Goal: Information Seeking & Learning: Understand process/instructions

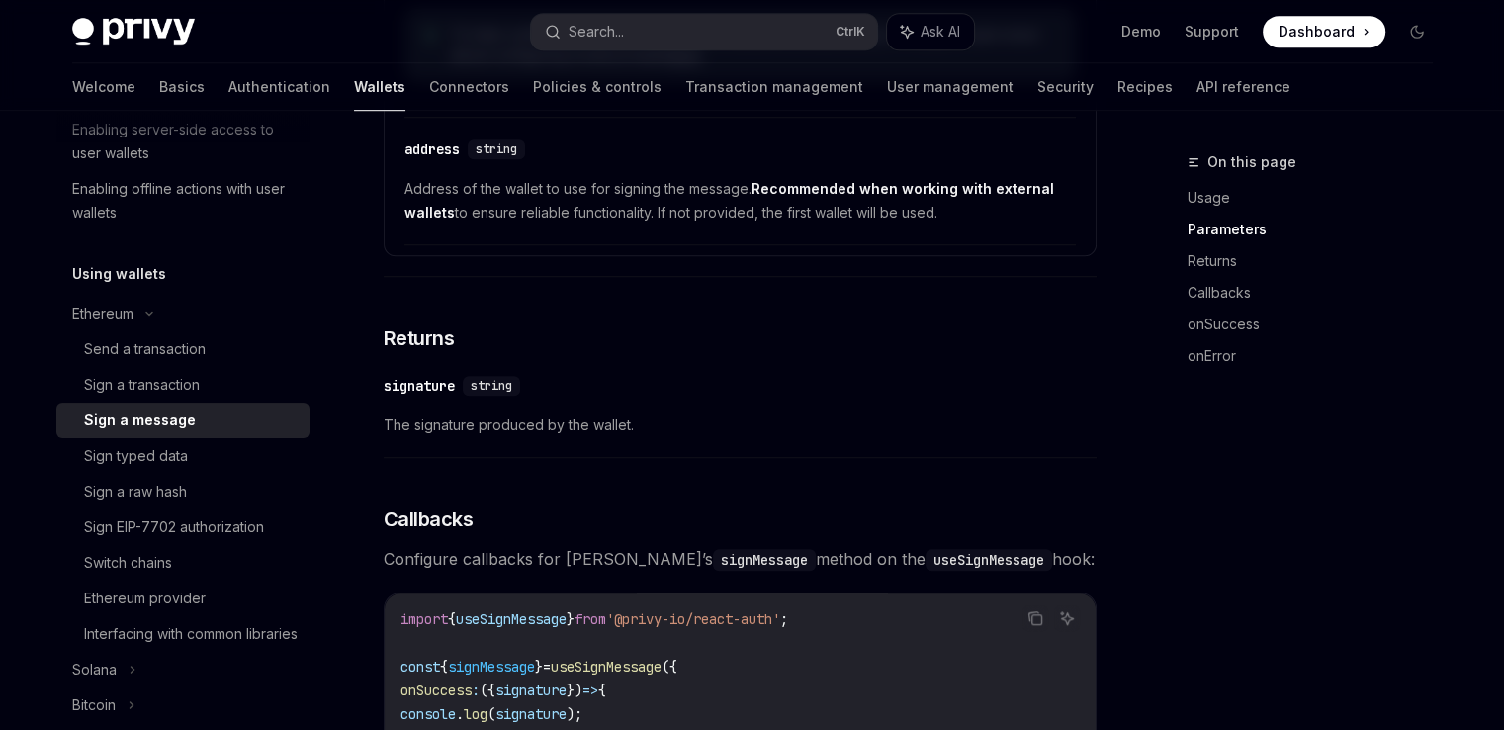
scroll to position [1254, 0]
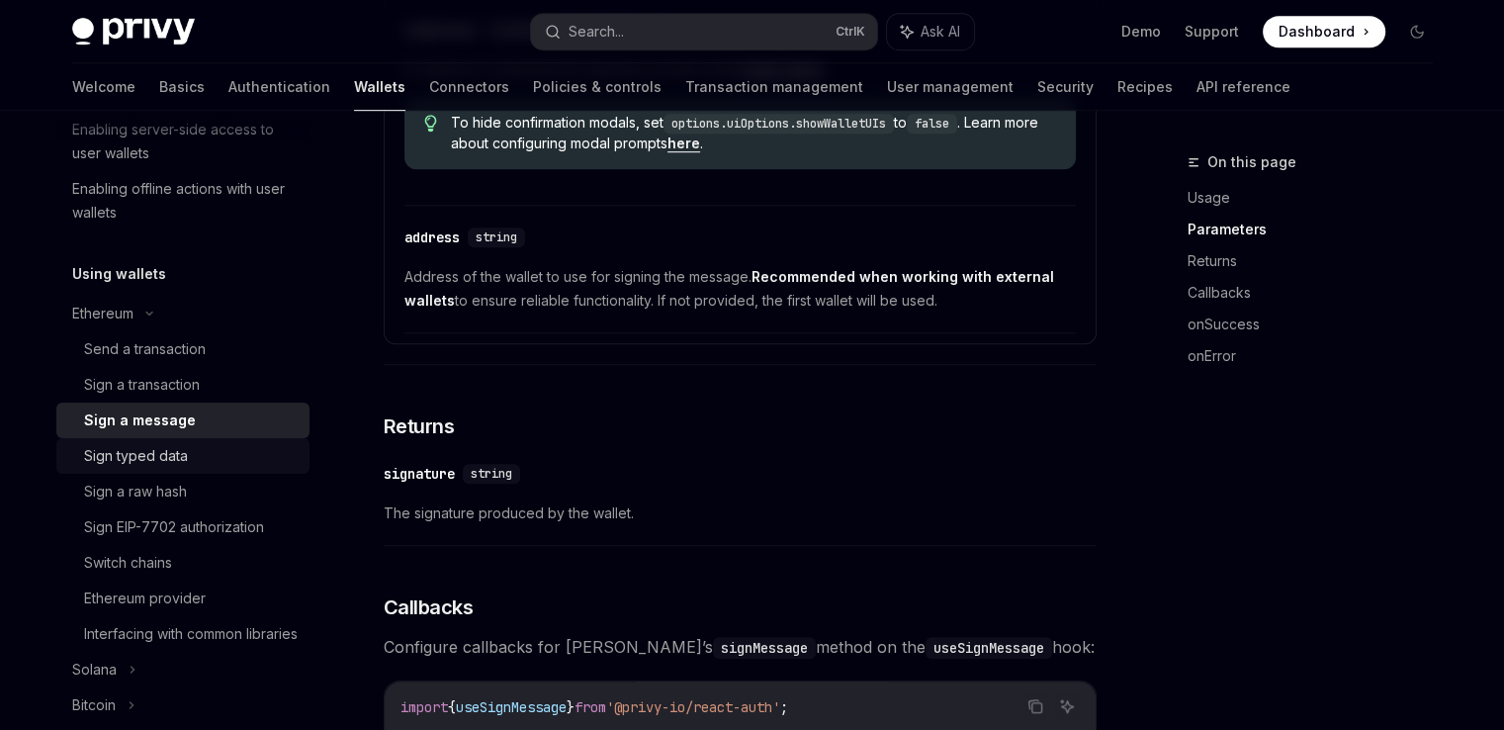
click at [210, 467] on div "Sign typed data" at bounding box center [191, 456] width 214 height 24
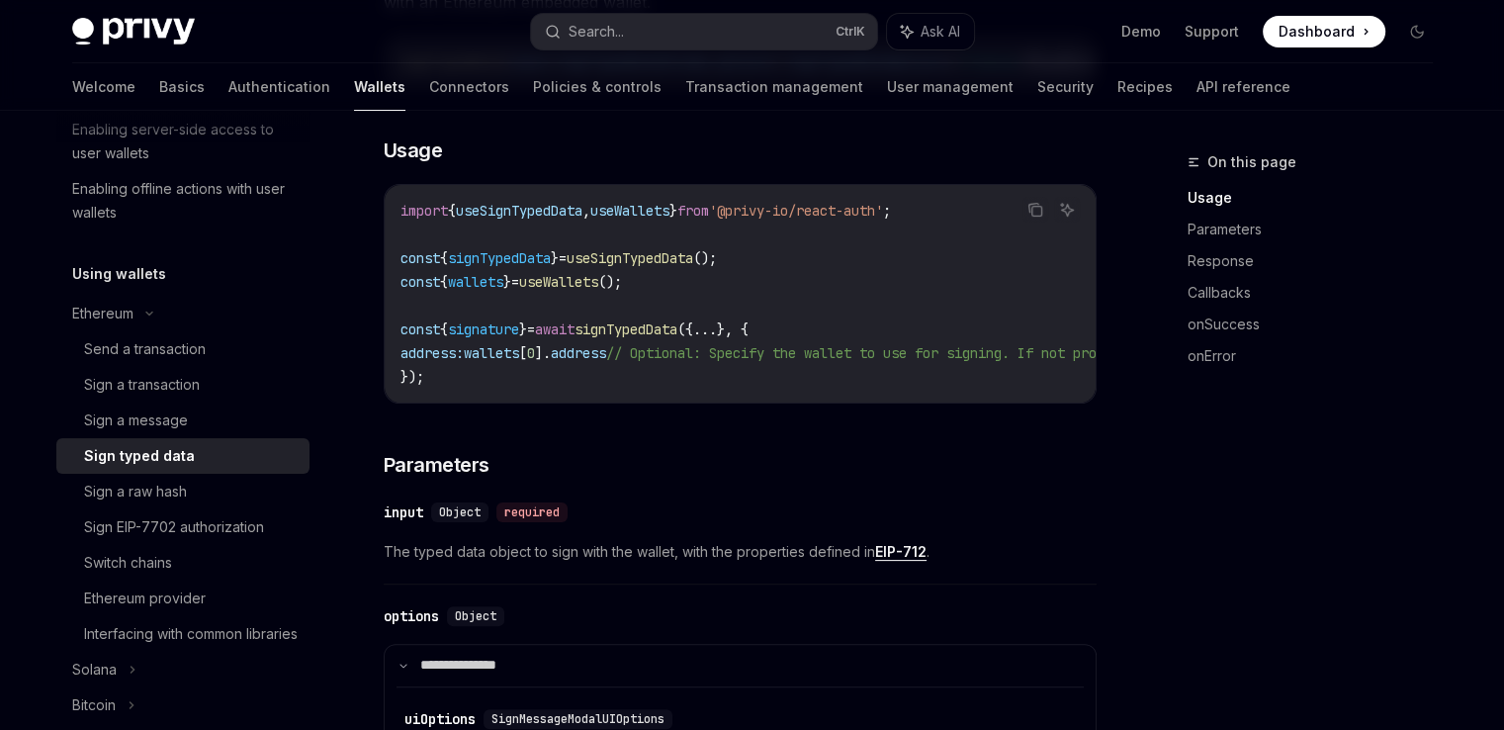
scroll to position [395, 0]
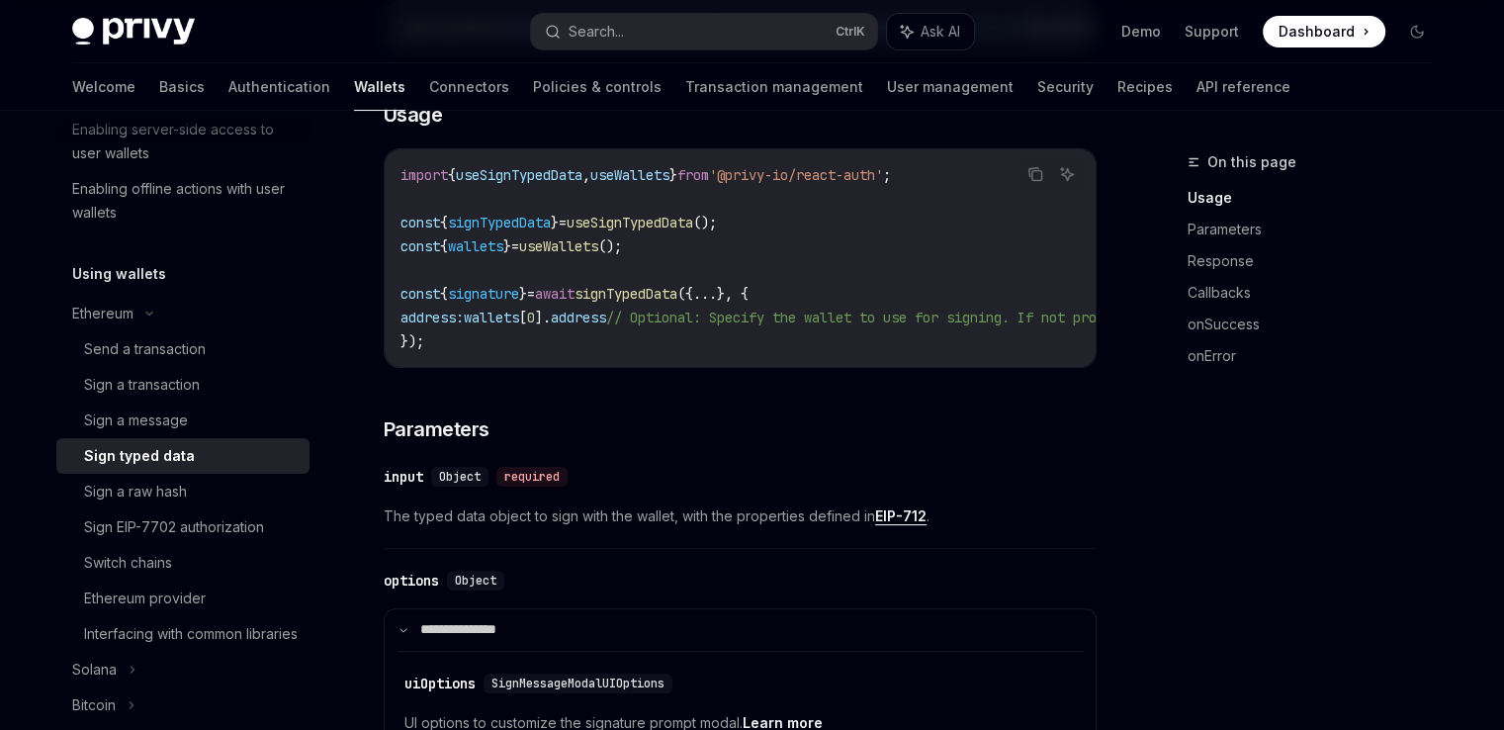
drag, startPoint x: 705, startPoint y: 368, endPoint x: 762, endPoint y: 368, distance: 57.3
click at [711, 367] on div "import { useSignTypedData , useWallets } from '@privy-io/react-auth' ; const { …" at bounding box center [740, 258] width 711 height 218
click at [764, 367] on div "import { useSignTypedData , useWallets } from '@privy-io/react-auth' ; const { …" at bounding box center [740, 258] width 711 height 218
drag, startPoint x: 770, startPoint y: 368, endPoint x: 898, endPoint y: 369, distance: 127.5
click at [898, 367] on div "import { useSignTypedData , useWallets } from '@privy-io/react-auth' ; const { …" at bounding box center [740, 258] width 711 height 218
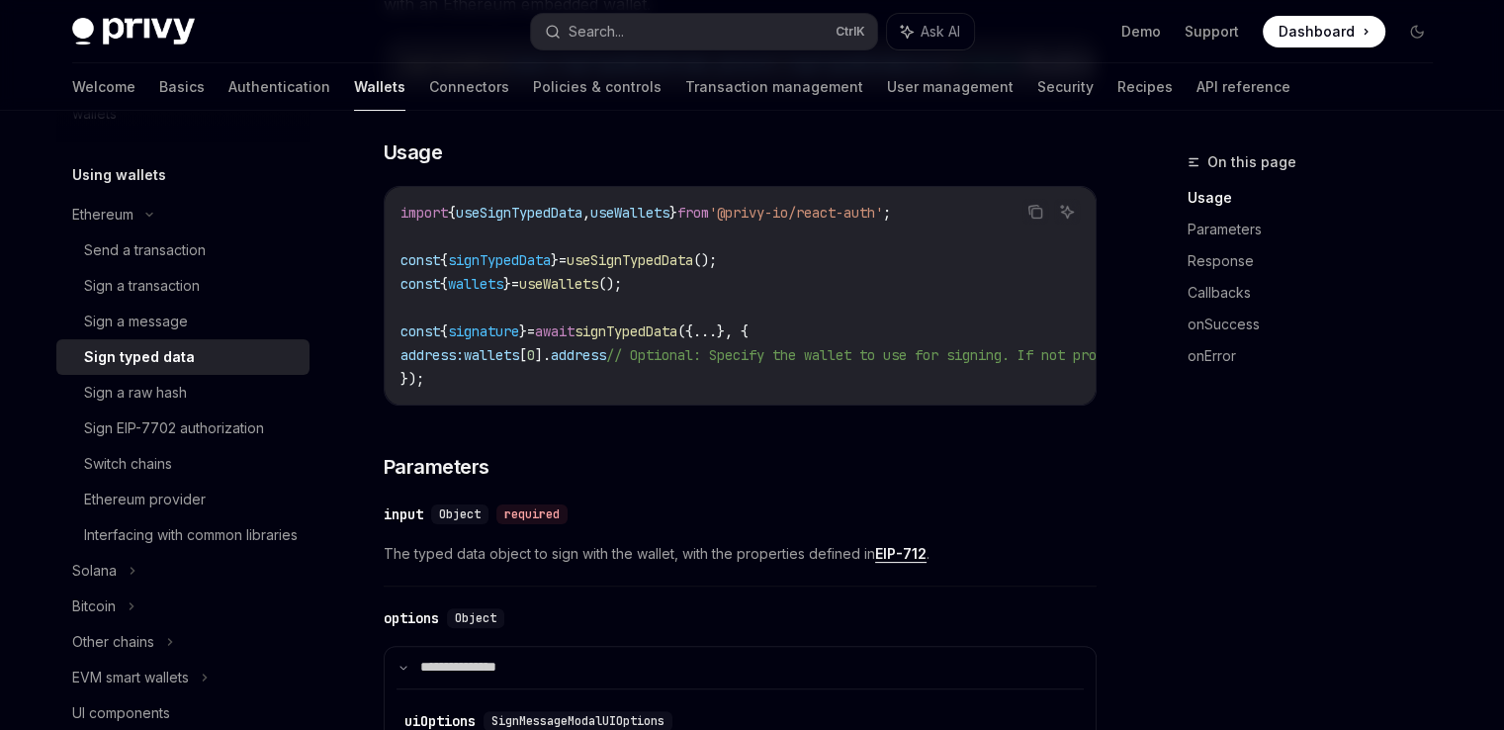
scroll to position [99, 0]
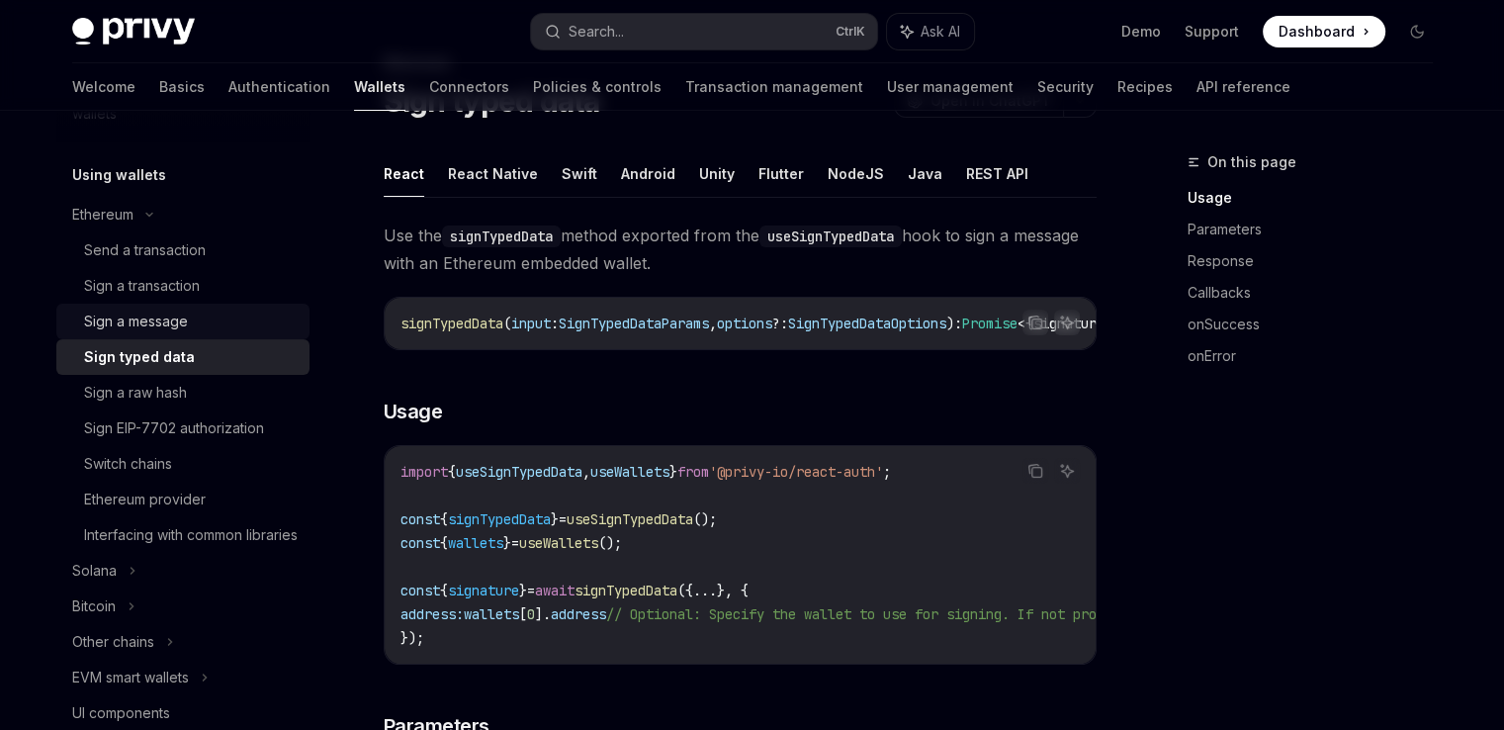
click at [198, 321] on div "Sign a message" at bounding box center [191, 321] width 214 height 24
type textarea "*"
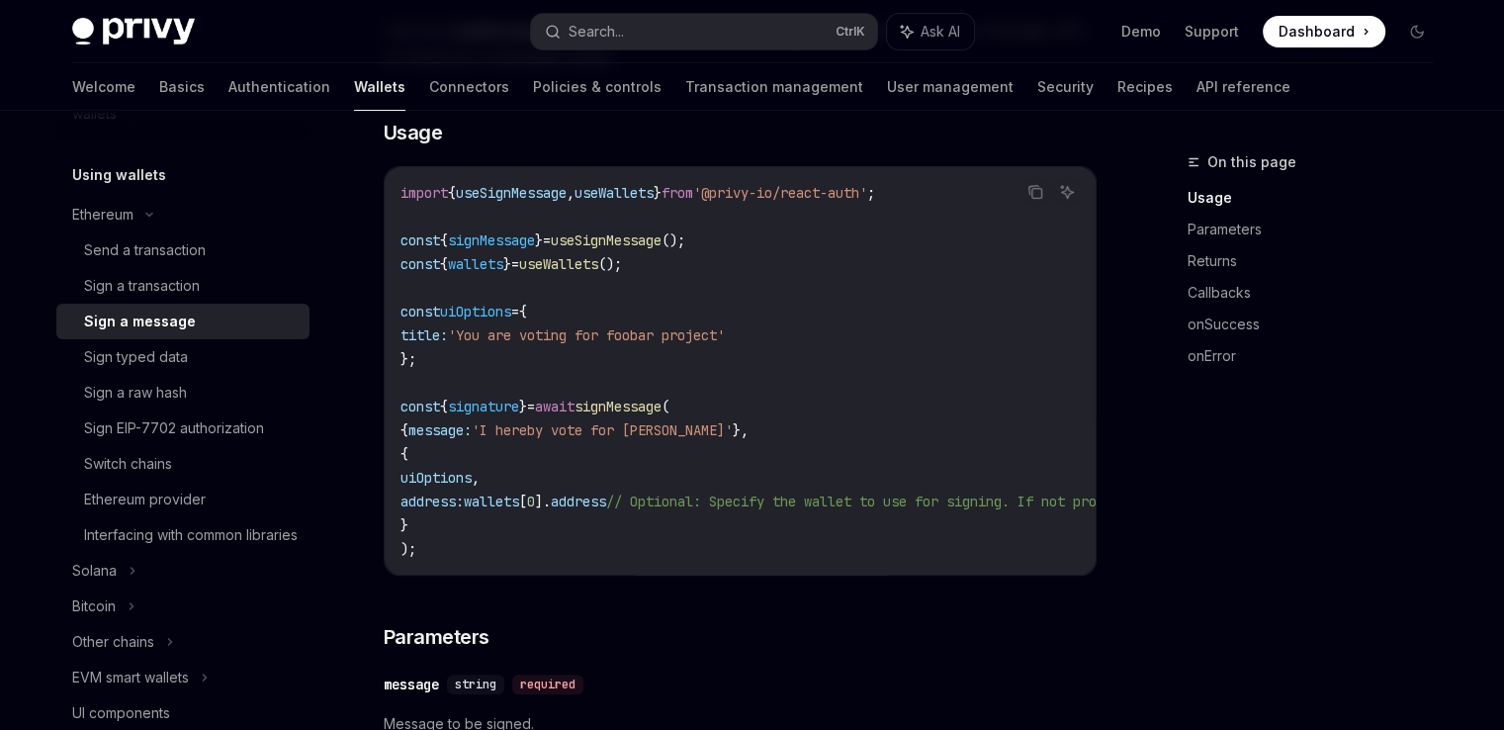
scroll to position [395, 0]
click at [728, 412] on code "import { useSignMessage , useWallets } from '@privy-io/react-auth' ; const { si…" at bounding box center [918, 368] width 1036 height 380
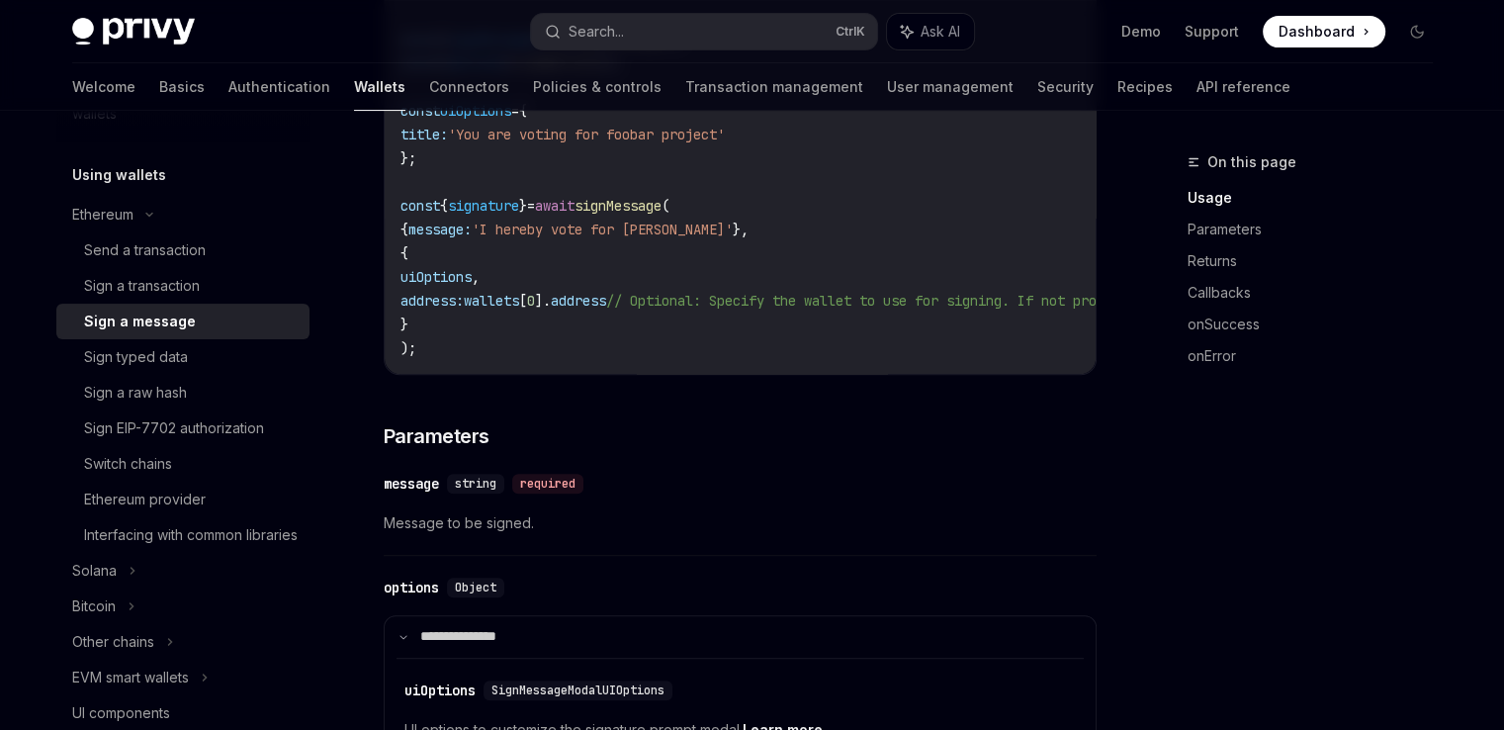
scroll to position [494, 0]
